Goal: Find contact information: Find contact information

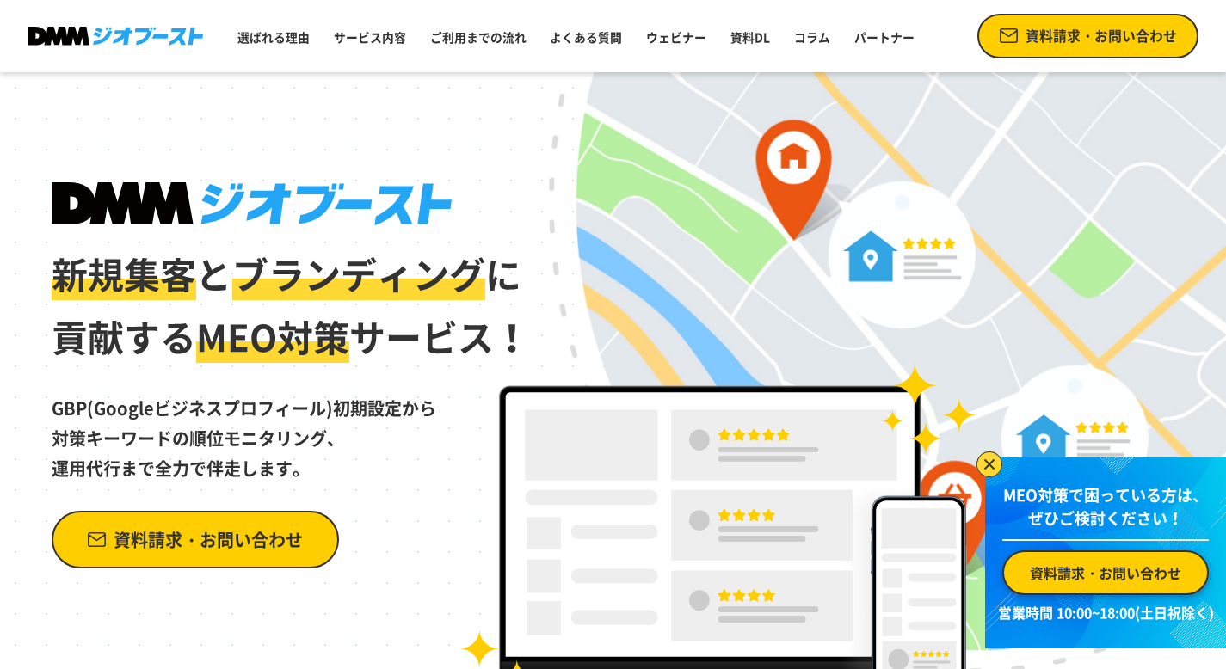
click at [274, 531] on span "資料請求・お問い合わせ" at bounding box center [208, 540] width 189 height 30
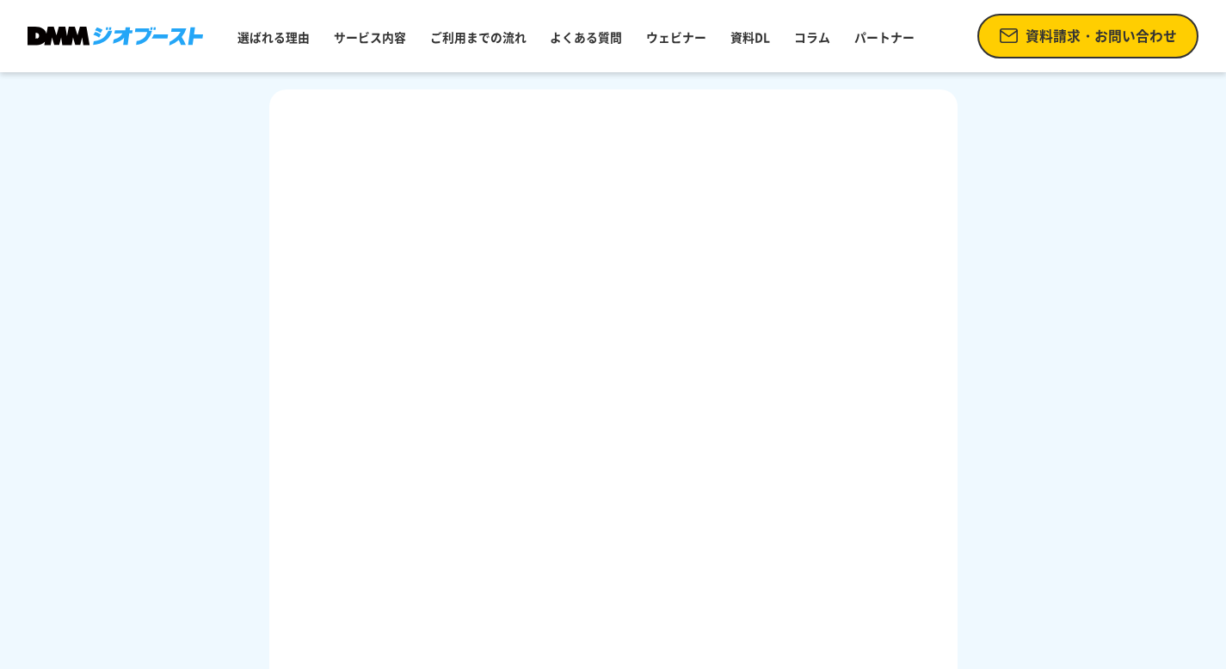
scroll to position [226, 0]
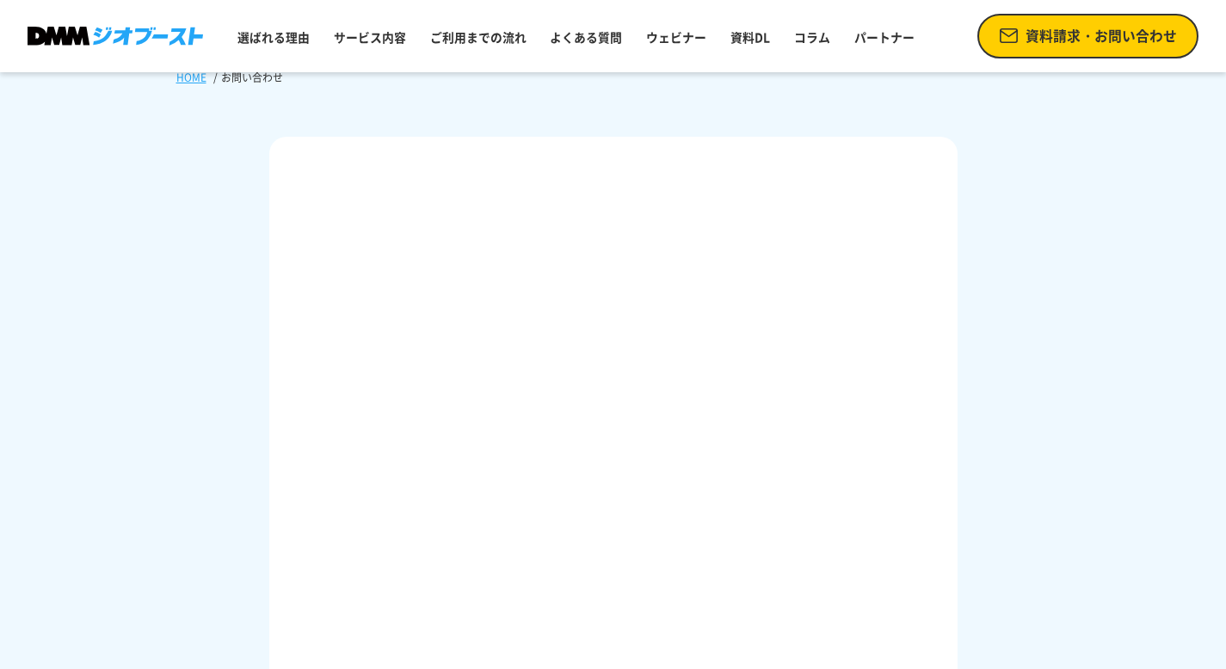
click at [192, 30] on img at bounding box center [115, 36] width 175 height 19
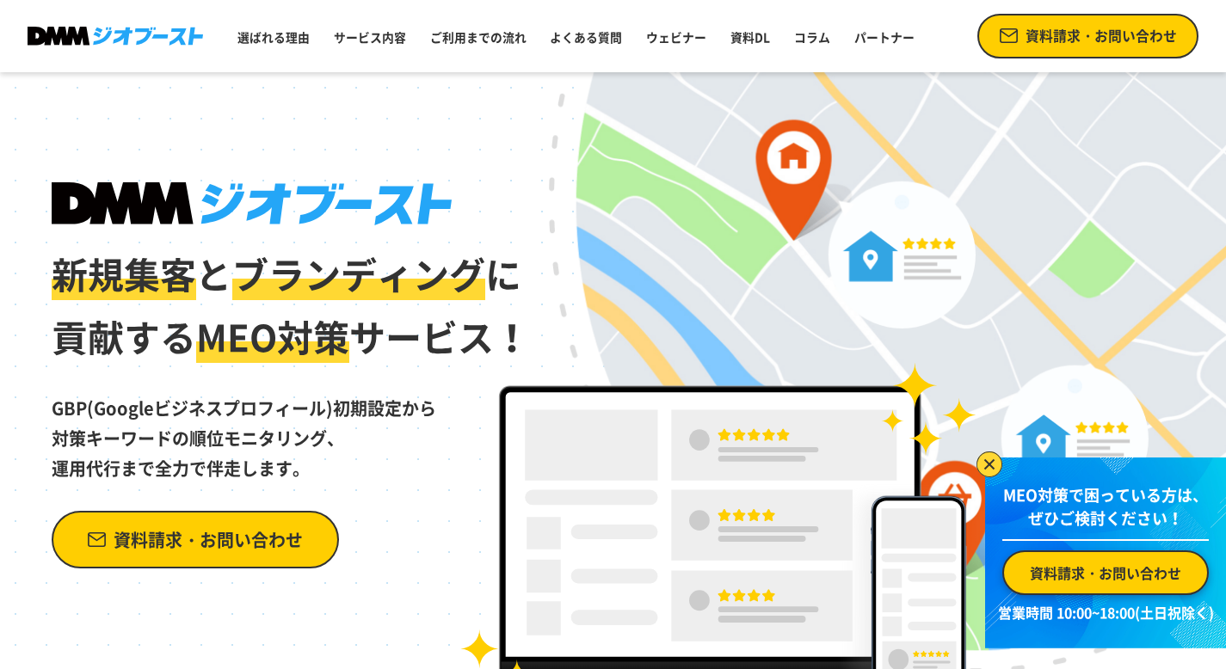
click at [600, 206] on div "新規集客 と ブランディング に 貢献する MEO対策 サービス！ GBP(Googleビジネスプロフィール)初期設定から 対策キーワードの順位モニタリング、…" at bounding box center [613, 390] width 1226 height 637
click at [1082, 49] on link "資料請求・お問い合わせ" at bounding box center [1088, 36] width 222 height 45
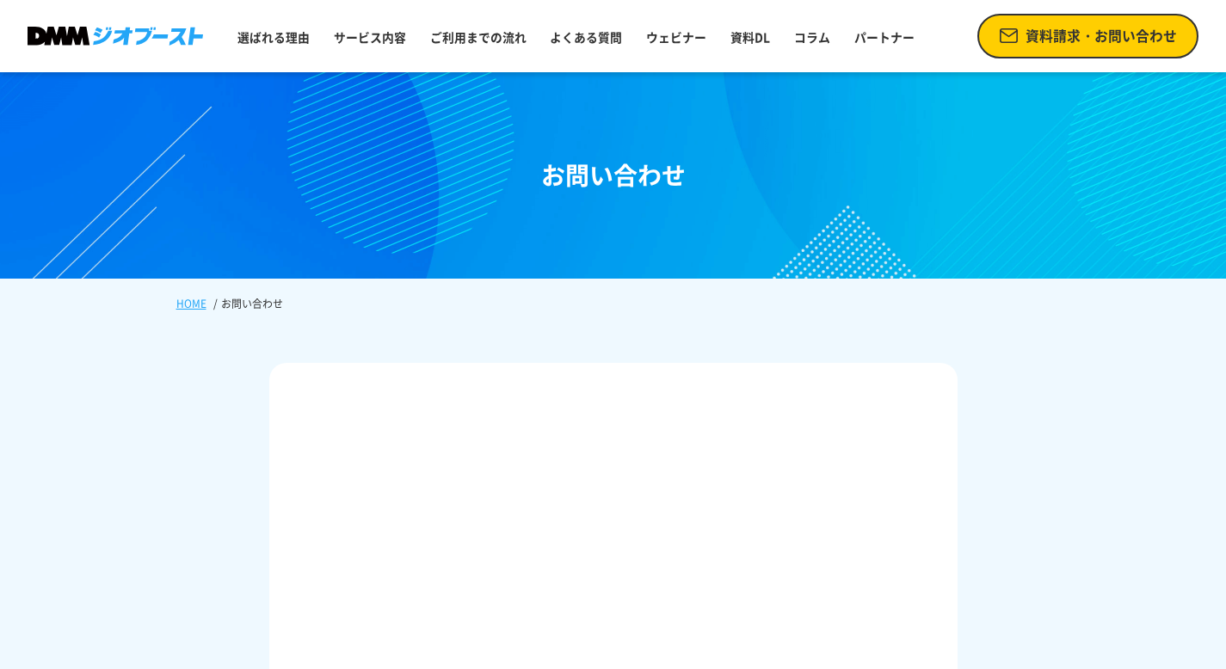
scroll to position [70, 0]
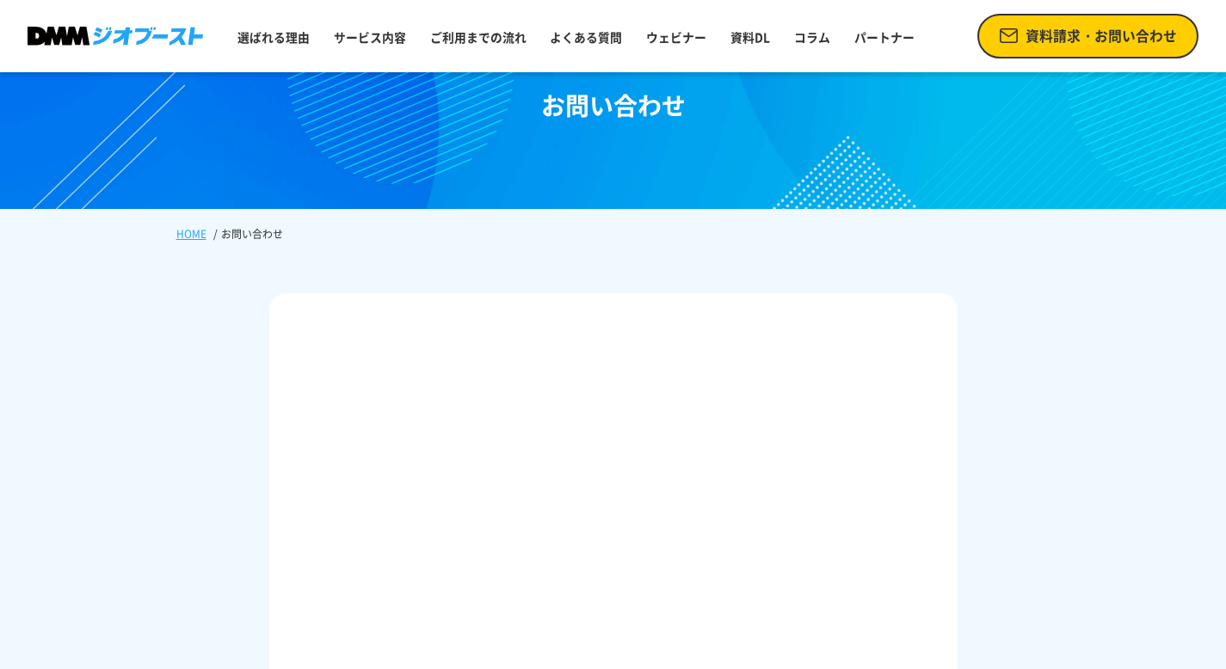
click at [115, 26] on header "選ばれる理由 サービス内容 ご利用までの流れ よくある質問 ウェビナー 資料DL コラム パートナー 資料請求・お問い合わせ" at bounding box center [613, 36] width 1226 height 72
click at [115, 50] on header "選ばれる理由 サービス内容 ご利用までの流れ よくある質問 ウェビナー 資料DL コラム パートナー 資料請求・お問い合わせ" at bounding box center [613, 36] width 1226 height 72
click at [115, 43] on img at bounding box center [115, 36] width 175 height 19
